Goal: Check status: Check status

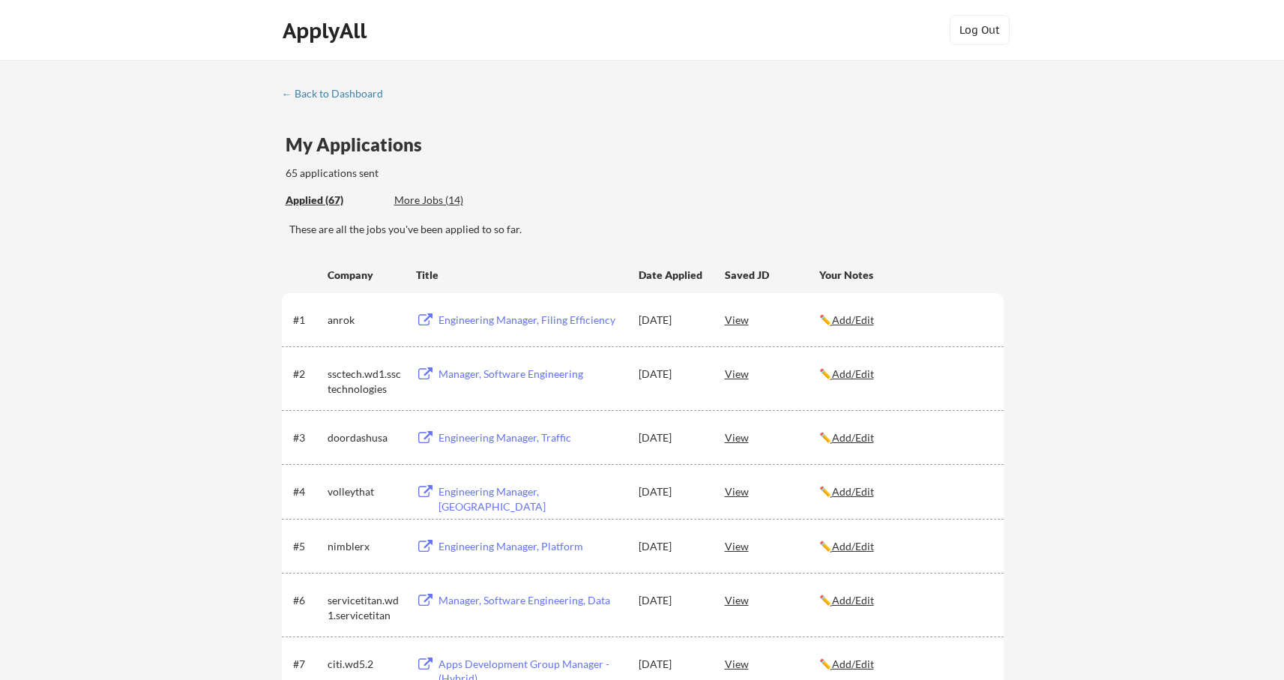
scroll to position [161, 0]
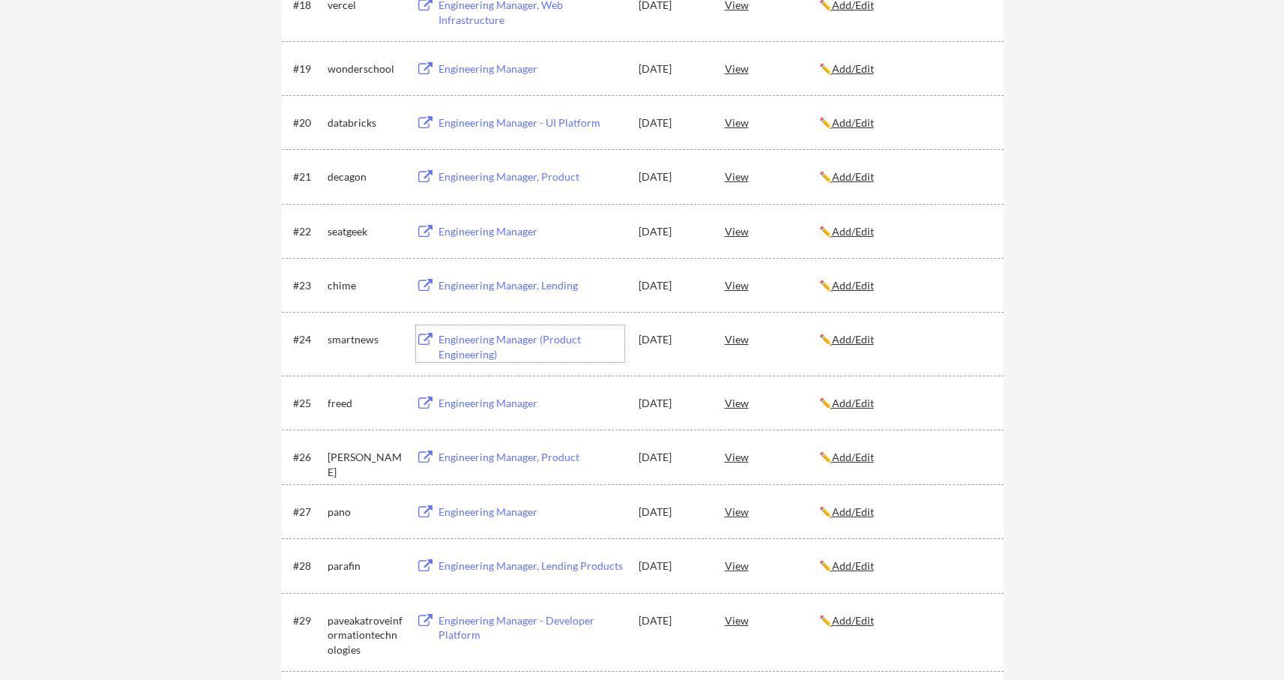
click at [543, 337] on div "Engineering Manager (Product Engineering)" at bounding box center [532, 346] width 186 height 29
click at [369, 350] on div "smartnews" at bounding box center [365, 338] width 75 height 27
click at [346, 343] on div "smartnews" at bounding box center [365, 339] width 75 height 15
